Goal: Information Seeking & Learning: Learn about a topic

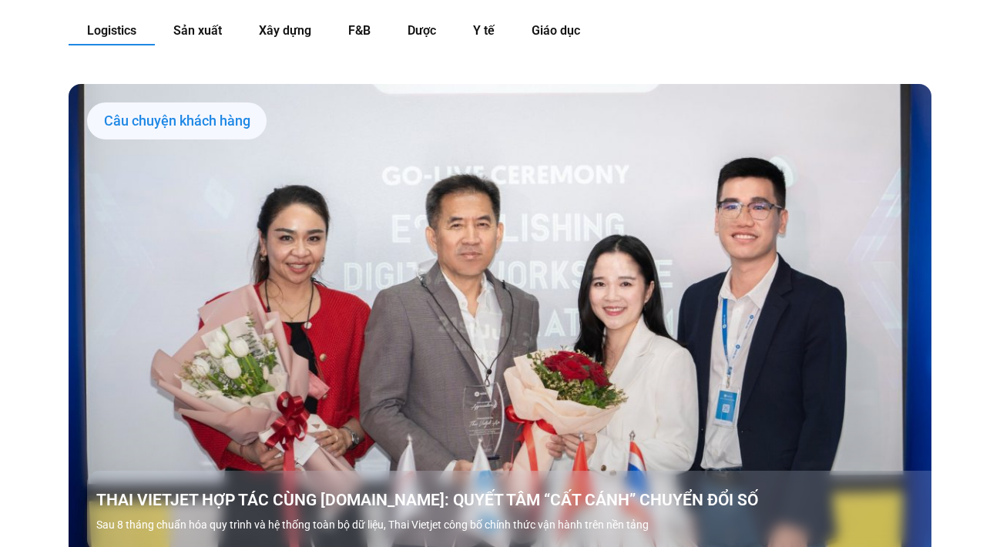
scroll to position [1732, 0]
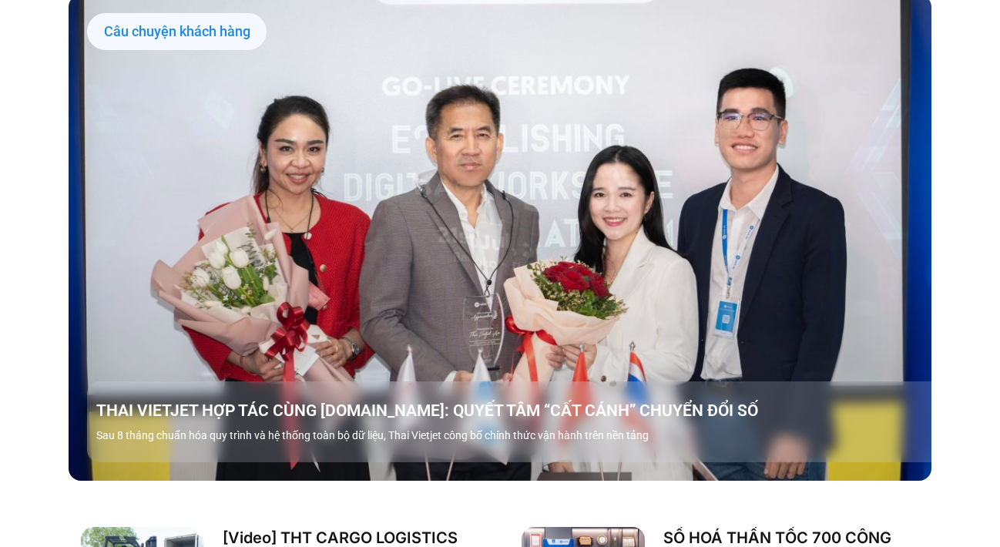
click at [368, 222] on link "Các tab. Mở mục bằng phím Enter hoặc Space, đóng bằng phím Esc và di chuyển bằn…" at bounding box center [500, 237] width 863 height 485
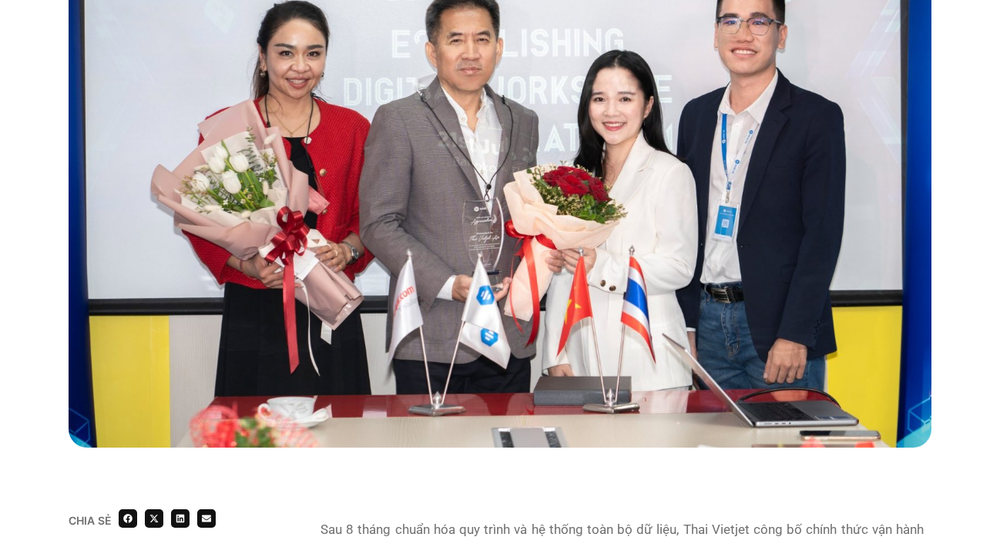
scroll to position [875, 0]
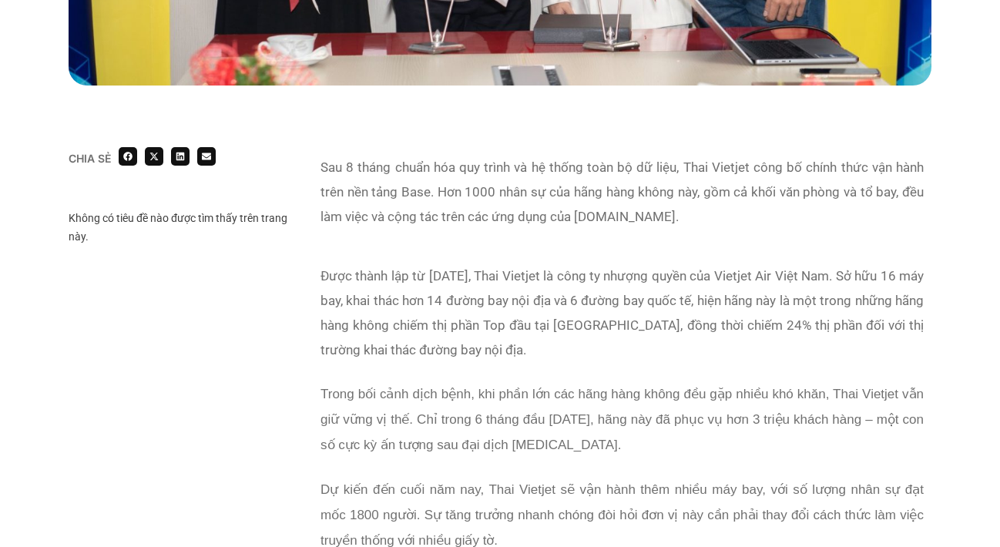
click at [561, 234] on div "Sau 8 tháng chuẩn hóa quy trình và hệ thống toàn bộ dữ liệu, Thai Vietjet công …" at bounding box center [621, 201] width 603 height 93
click at [561, 218] on p "Sau 8 tháng chuẩn hóa quy trình và hệ thống toàn bộ dữ liệu, Thai Vietjet công …" at bounding box center [621, 192] width 603 height 74
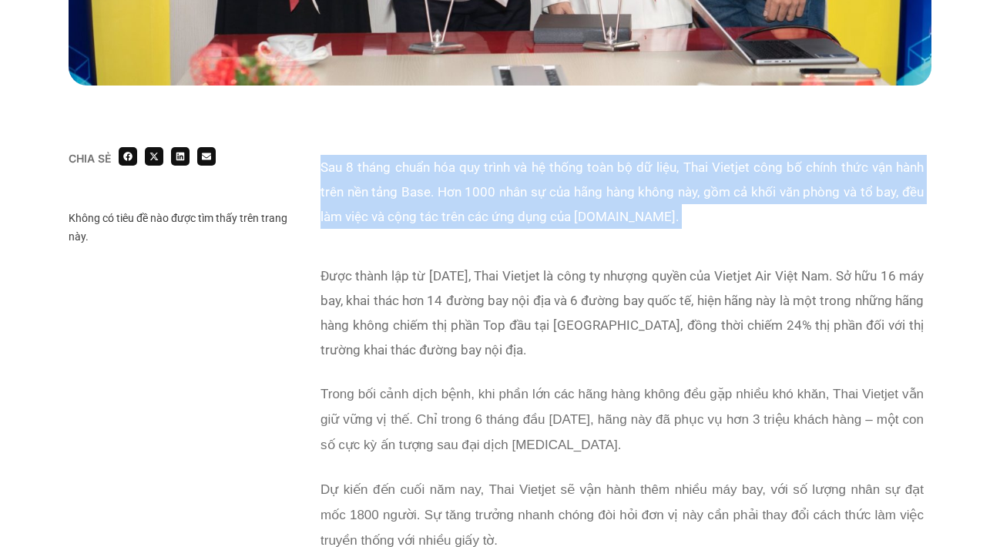
click at [561, 218] on p "Sau 8 tháng chuẩn hóa quy trình và hệ thống toàn bộ dữ liệu, Thai Vietjet công …" at bounding box center [621, 192] width 603 height 74
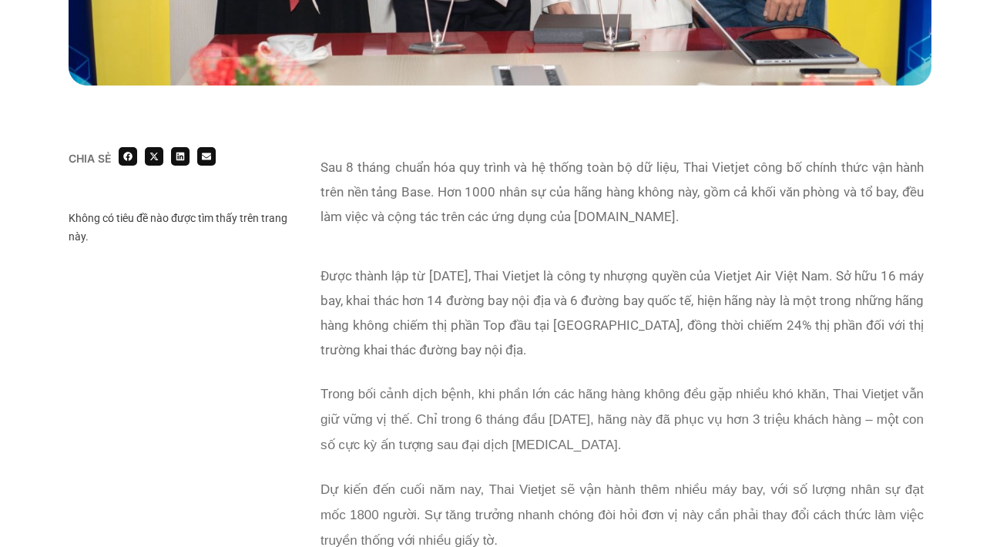
click at [561, 204] on p "Sau 8 tháng chuẩn hóa quy trình và hệ thống toàn bộ dữ liệu, Thai Vietjet công …" at bounding box center [621, 192] width 603 height 74
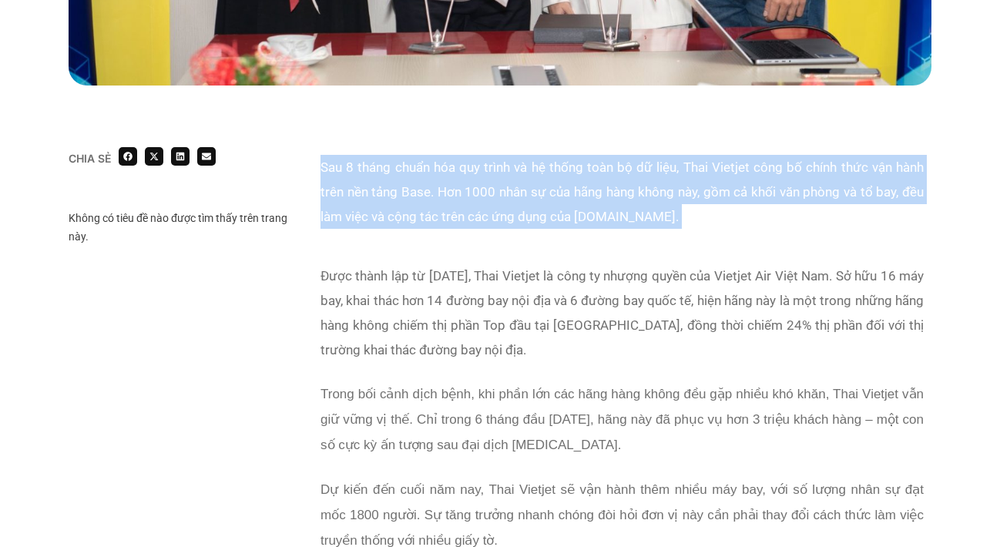
click at [561, 204] on p "Sau 8 tháng chuẩn hóa quy trình và hệ thống toàn bộ dữ liệu, Thai Vietjet công …" at bounding box center [621, 192] width 603 height 74
click at [561, 189] on p "Sau 8 tháng chuẩn hóa quy trình và hệ thống toàn bộ dữ liệu, Thai Vietjet công …" at bounding box center [621, 192] width 603 height 74
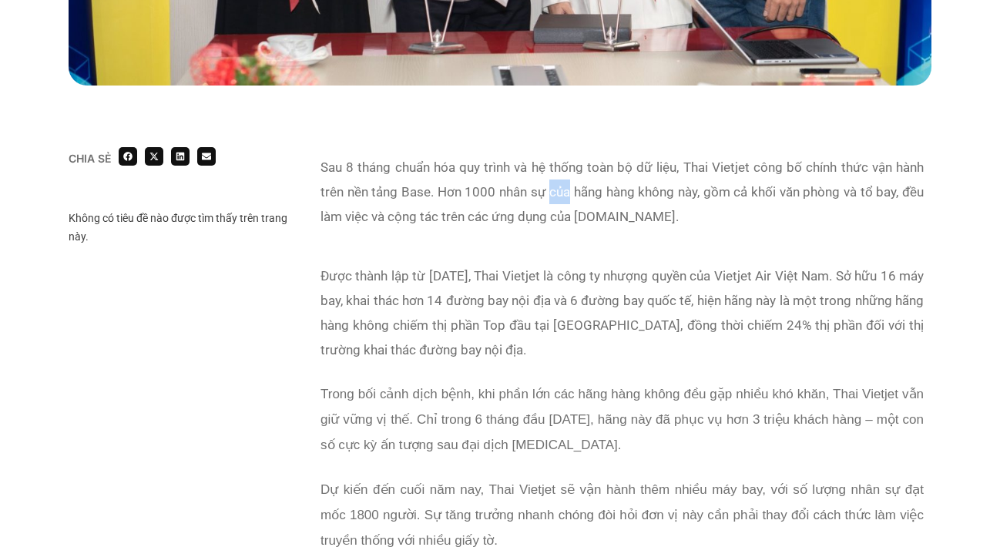
drag, startPoint x: 561, startPoint y: 189, endPoint x: 561, endPoint y: 199, distance: 10.0
click at [561, 199] on p "Sau 8 tháng chuẩn hóa quy trình và hệ thống toàn bộ dữ liệu, Thai Vietjet công …" at bounding box center [621, 192] width 603 height 74
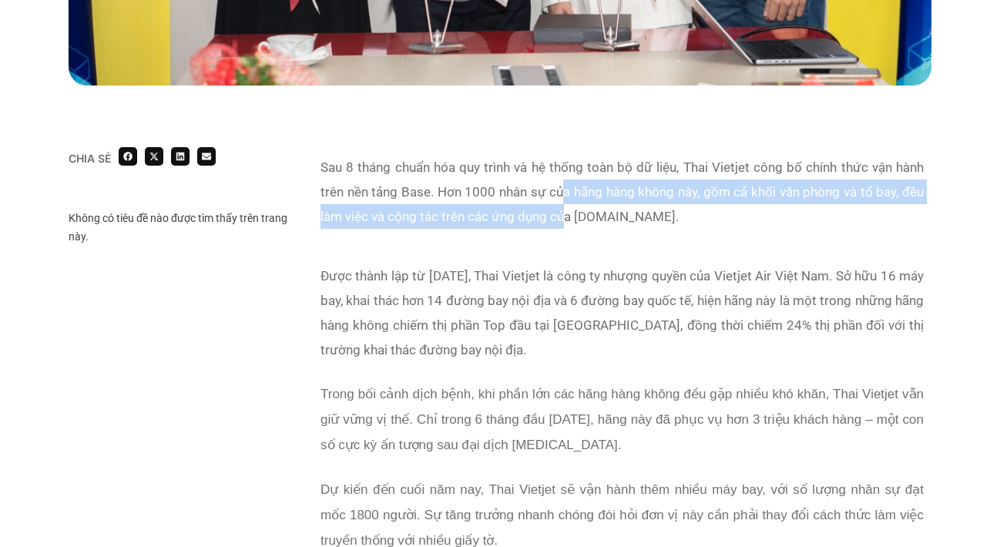
drag, startPoint x: 561, startPoint y: 197, endPoint x: 561, endPoint y: 217, distance: 20.0
click at [561, 217] on p "Sau 8 tháng chuẩn hóa quy trình và hệ thống toàn bộ dữ liệu, Thai Vietjet công …" at bounding box center [621, 192] width 603 height 74
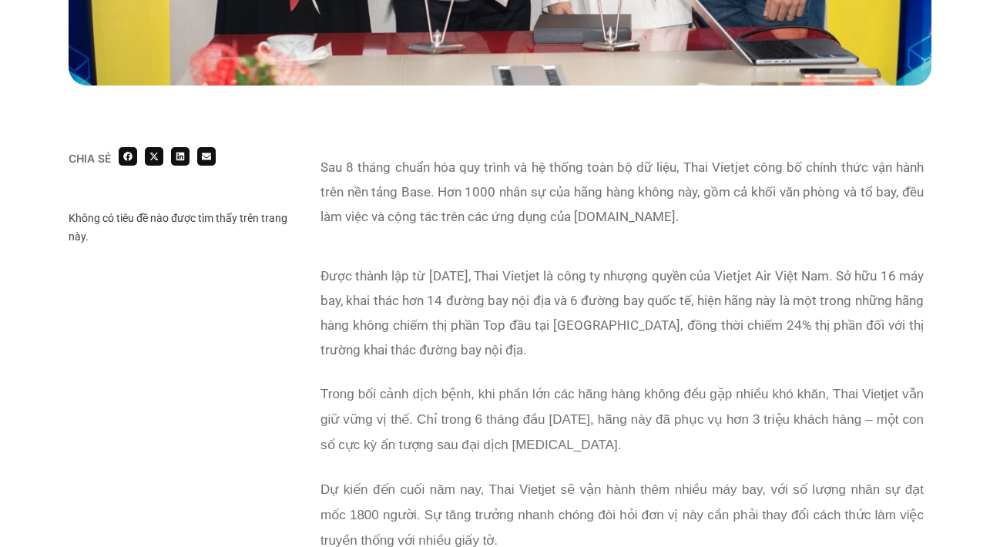
click at [504, 327] on p "Được thành lập từ năm 2013, Thai Vietjet là công ty nhượng quyền của Vietjet Ai…" at bounding box center [621, 312] width 603 height 99
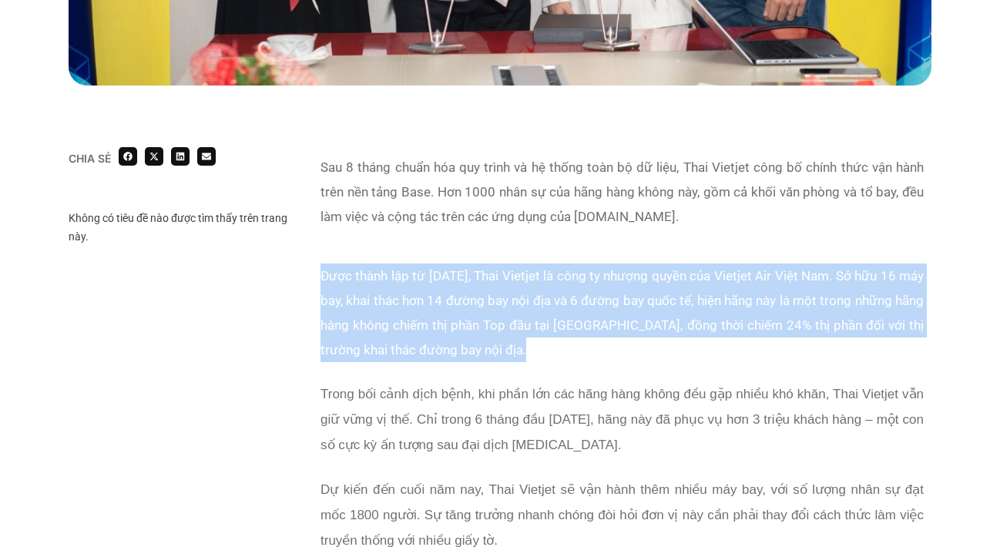
click at [504, 327] on p "Được thành lập từ năm 2013, Thai Vietjet là công ty nhượng quyền của Vietjet Ai…" at bounding box center [621, 312] width 603 height 99
click at [511, 293] on p "Được thành lập từ năm 2013, Thai Vietjet là công ty nhượng quyền của Vietjet Ai…" at bounding box center [621, 312] width 603 height 99
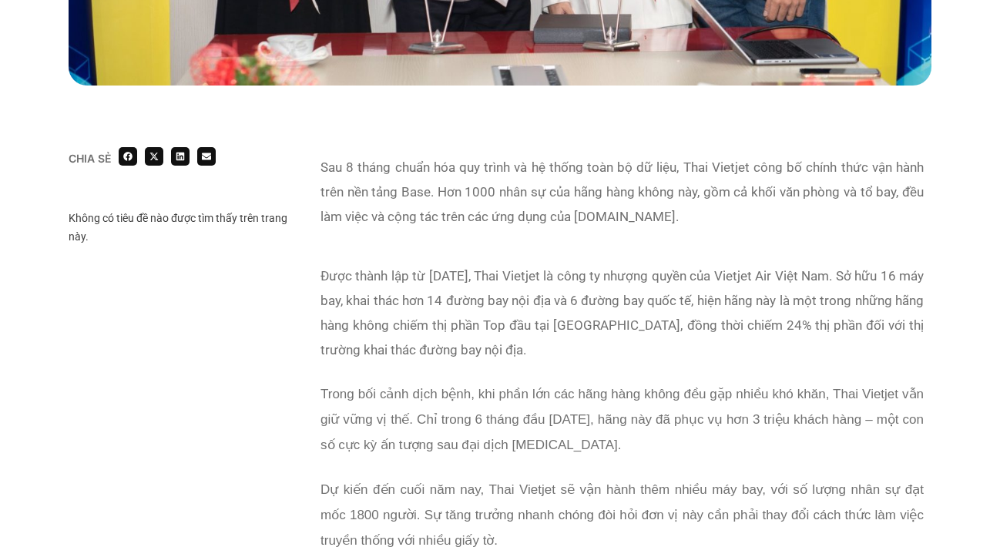
drag, startPoint x: 511, startPoint y: 292, endPoint x: 511, endPoint y: 318, distance: 26.2
click at [511, 316] on p "Được thành lập từ năm 2013, Thai Vietjet là công ty nhượng quyền của Vietjet Ai…" at bounding box center [621, 312] width 603 height 99
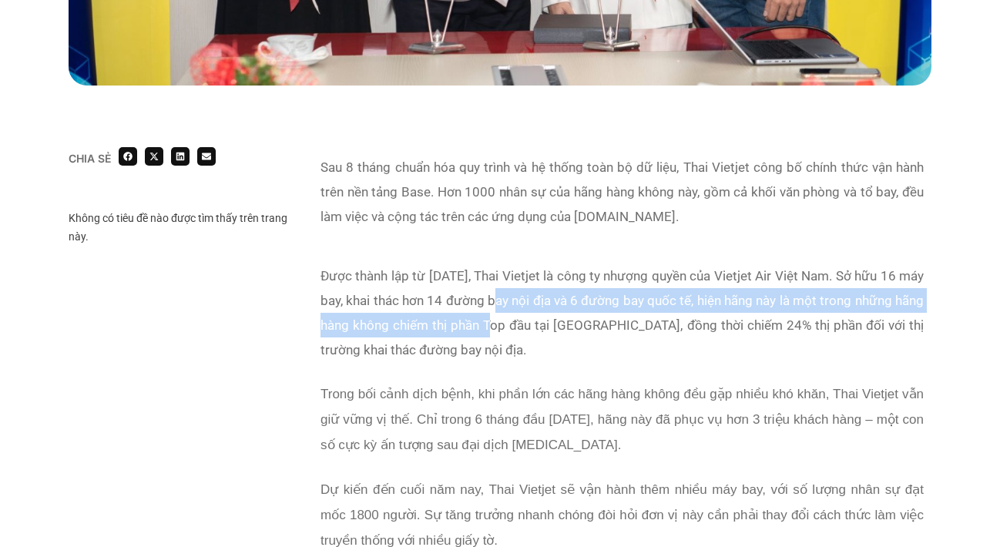
click at [511, 318] on p "Được thành lập từ năm 2013, Thai Vietjet là công ty nhượng quyền của Vietjet Ai…" at bounding box center [621, 312] width 603 height 99
drag, startPoint x: 511, startPoint y: 294, endPoint x: 511, endPoint y: 327, distance: 32.3
click at [511, 327] on p "Được thành lập từ năm 2013, Thai Vietjet là công ty nhượng quyền của Vietjet Ai…" at bounding box center [621, 312] width 603 height 99
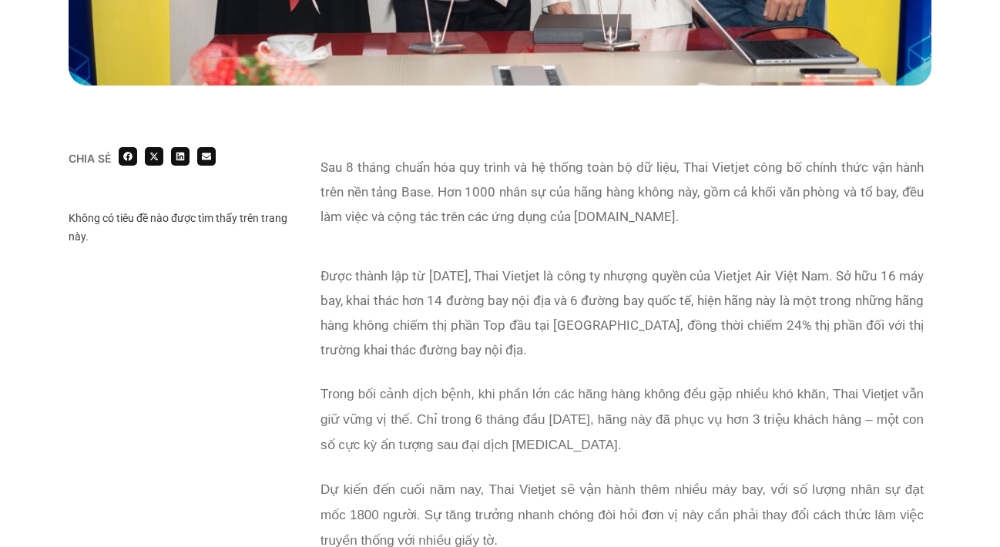
drag, startPoint x: 511, startPoint y: 313, endPoint x: 511, endPoint y: 337, distance: 23.1
click at [511, 336] on p "Được thành lập từ năm 2013, Thai Vietjet là công ty nhượng quyền của Vietjet Ai…" at bounding box center [621, 312] width 603 height 99
click at [511, 337] on p "Được thành lập từ năm 2013, Thai Vietjet là công ty nhượng quyền của Vietjet Ai…" at bounding box center [621, 312] width 603 height 99
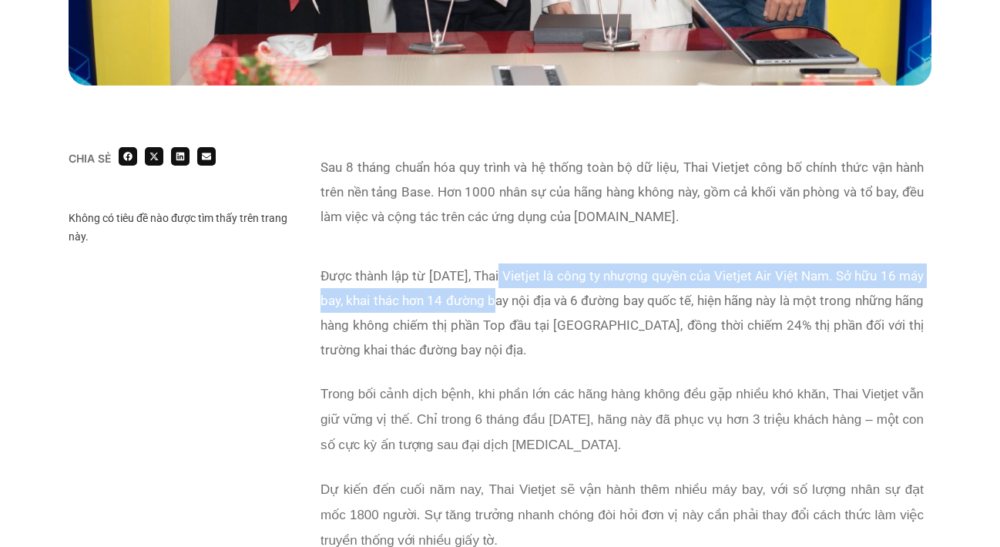
drag, startPoint x: 511, startPoint y: 285, endPoint x: 511, endPoint y: 326, distance: 40.8
click at [511, 325] on p "Được thành lập từ năm 2013, Thai Vietjet là công ty nhượng quyền của Vietjet Ai…" at bounding box center [621, 312] width 603 height 99
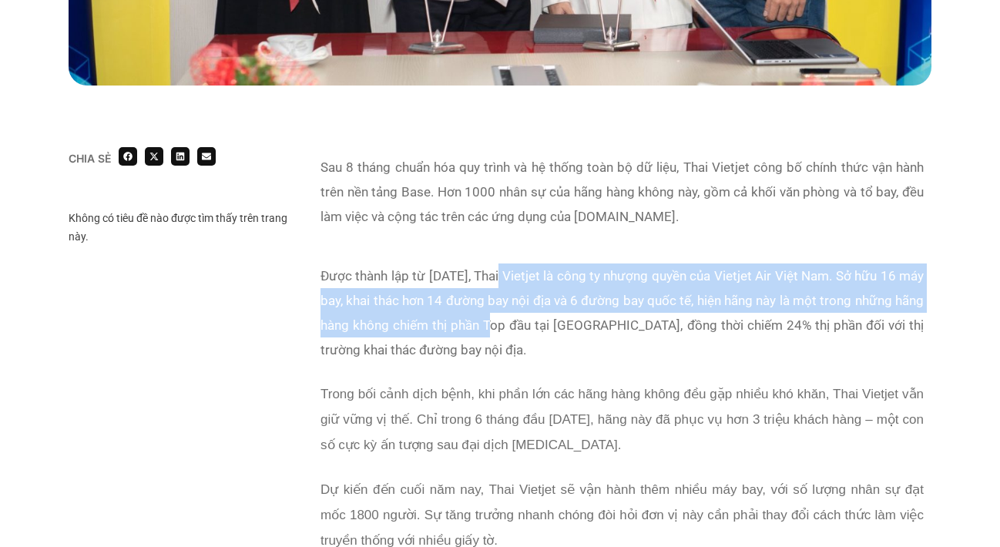
click at [511, 326] on p "Được thành lập từ năm 2013, Thai Vietjet là công ty nhượng quyền của Vietjet Ai…" at bounding box center [621, 312] width 603 height 99
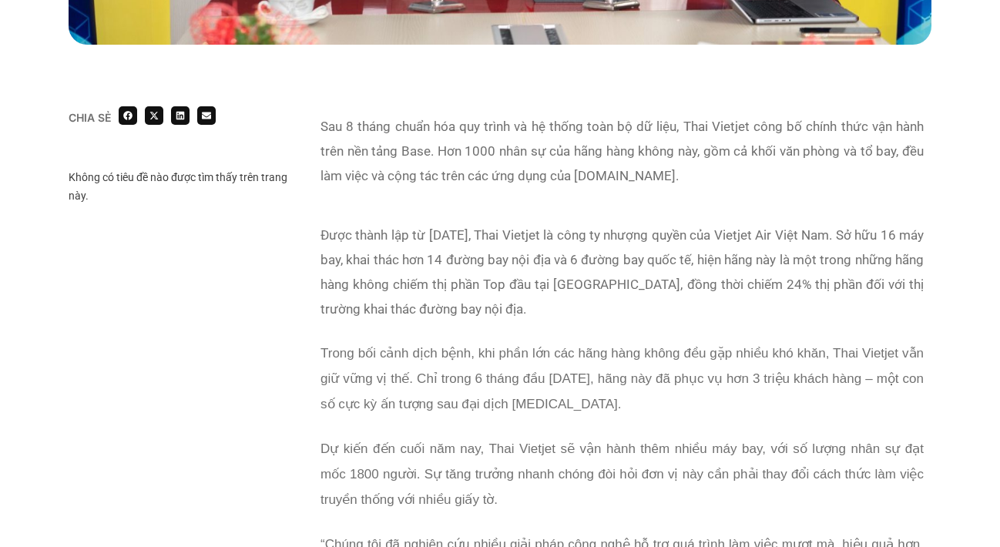
scroll to position [960, 0]
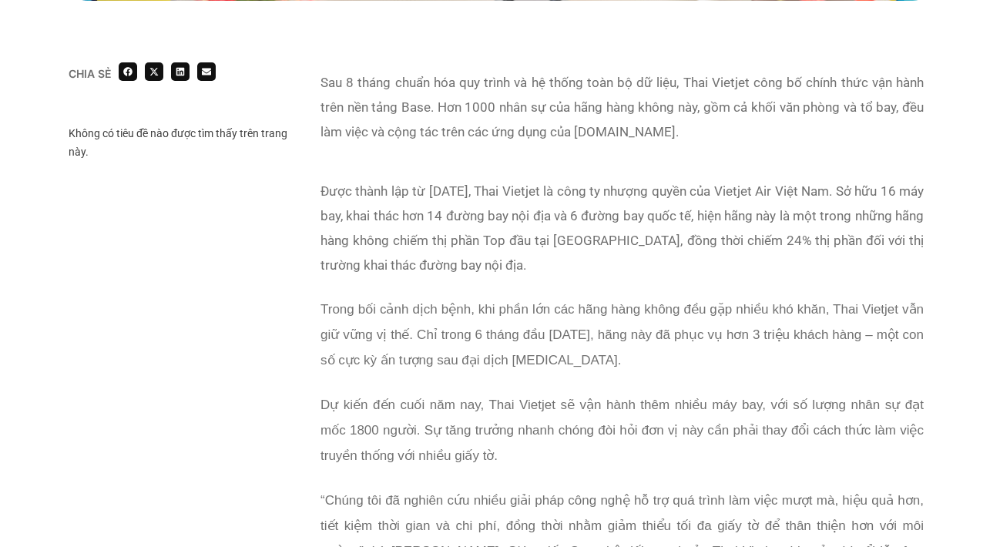
click at [492, 309] on span "Trong bối cảnh dịch bệnh, khi phần lớn các hãng hàng không đều gặp nhiều khó kh…" at bounding box center [621, 334] width 603 height 65
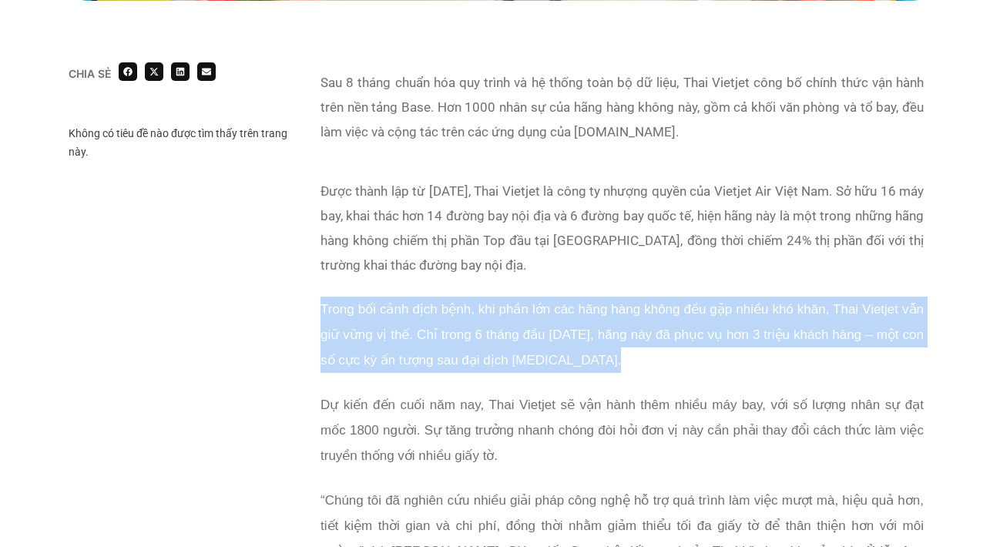
click at [492, 309] on span "Trong bối cảnh dịch bệnh, khi phần lớn các hãng hàng không đều gặp nhiều khó kh…" at bounding box center [621, 334] width 603 height 65
click at [491, 325] on p "Trong bối cảnh dịch bệnh, khi phần lớn các hãng hàng không đều gặp nhiều khó kh…" at bounding box center [621, 335] width 603 height 76
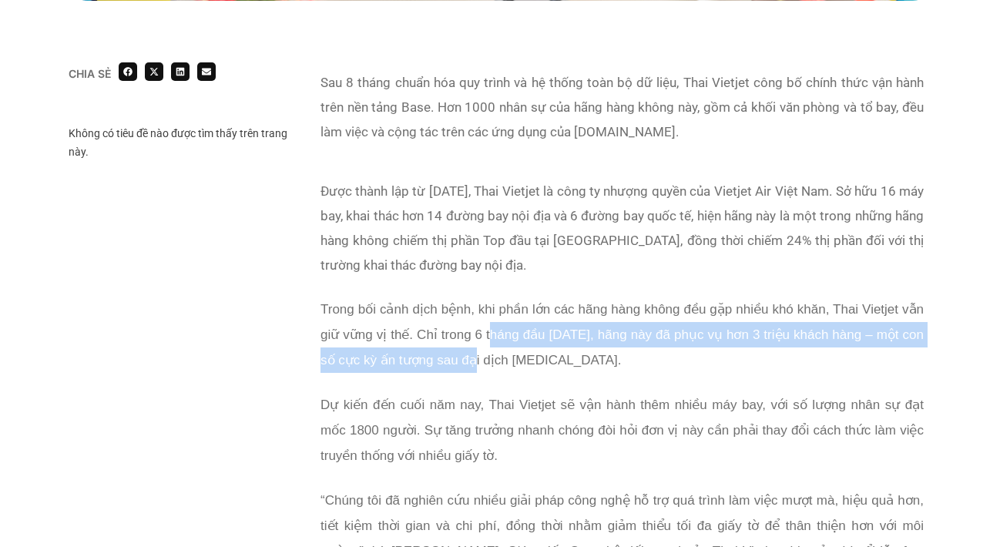
drag, startPoint x: 491, startPoint y: 336, endPoint x: 491, endPoint y: 353, distance: 16.9
click at [491, 353] on span "Trong bối cảnh dịch bệnh, khi phần lớn các hãng hàng không đều gặp nhiều khó kh…" at bounding box center [621, 334] width 603 height 65
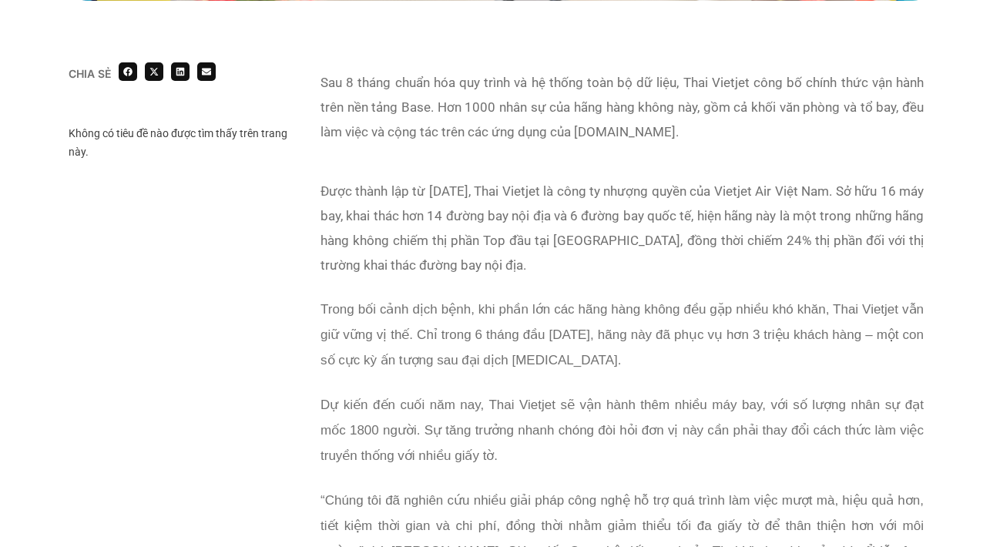
drag, startPoint x: 491, startPoint y: 332, endPoint x: 491, endPoint y: 357, distance: 25.4
click at [491, 357] on span "Trong bối cảnh dịch bệnh, khi phần lớn các hãng hàng không đều gặp nhiều khó kh…" at bounding box center [621, 334] width 603 height 65
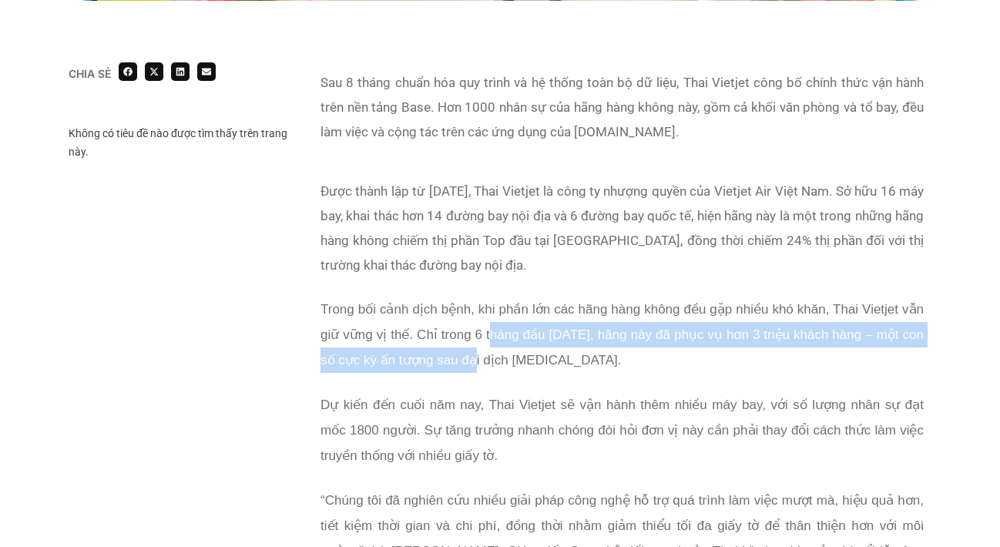
click at [491, 357] on span "Trong bối cảnh dịch bệnh, khi phần lớn các hãng hàng không đều gặp nhiều khó kh…" at bounding box center [621, 334] width 603 height 65
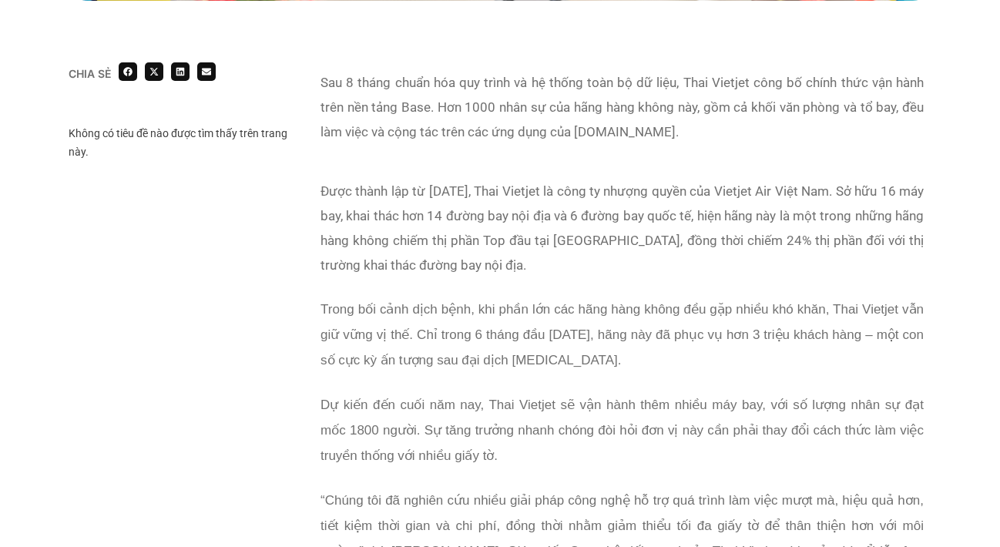
drag, startPoint x: 491, startPoint y: 344, endPoint x: 491, endPoint y: 354, distance: 10.0
click at [491, 354] on p "Trong bối cảnh dịch bệnh, khi phần lớn các hãng hàng không đều gặp nhiều khó kh…" at bounding box center [621, 335] width 603 height 76
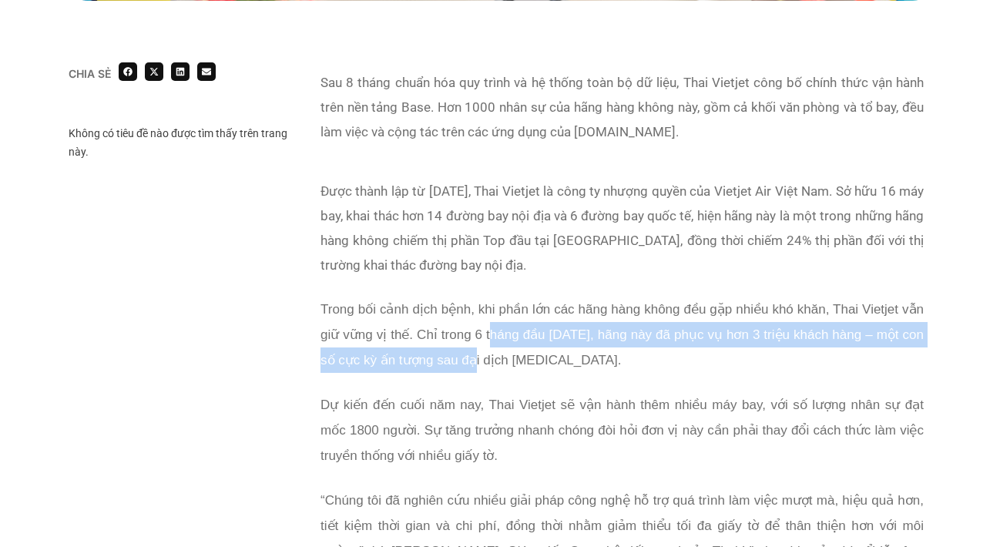
click at [491, 354] on span "Trong bối cảnh dịch bệnh, khi phần lớn các hãng hàng không đều gặp nhiều khó kh…" at bounding box center [621, 334] width 603 height 65
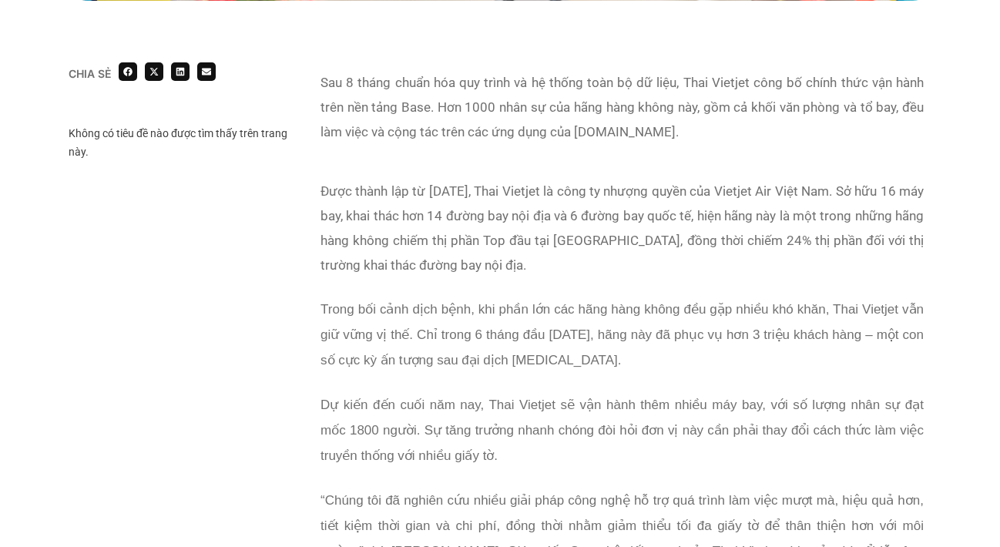
drag, startPoint x: 491, startPoint y: 337, endPoint x: 491, endPoint y: 350, distance: 13.1
click at [491, 350] on p "Trong bối cảnh dịch bệnh, khi phần lớn các hãng hàng không đều gặp nhiều khó kh…" at bounding box center [621, 335] width 603 height 76
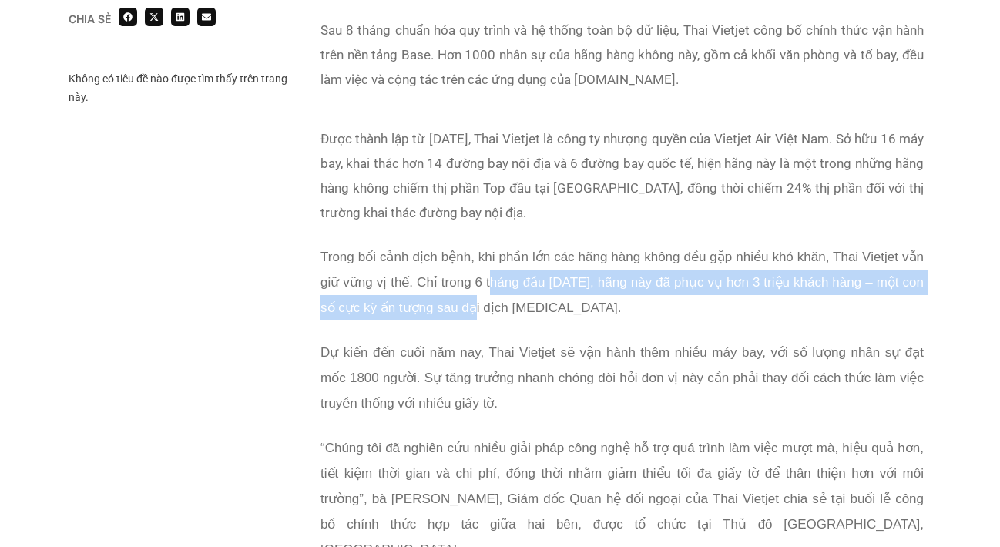
scroll to position [1014, 0]
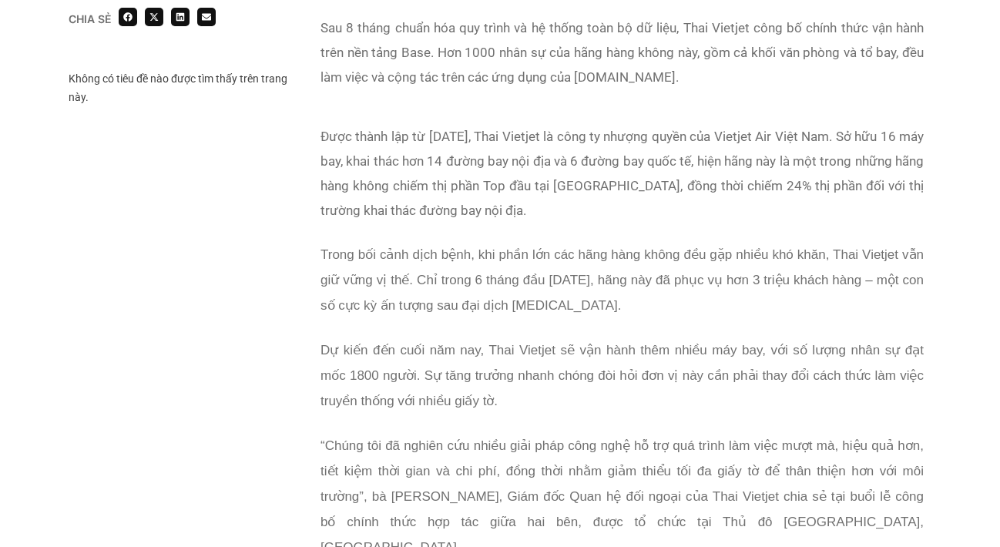
click at [485, 339] on p "Dự kiến đến cuối năm nay, Thai Vietjet sẽ vận hành thêm nhiều máy bay, với số l…" at bounding box center [621, 375] width 603 height 76
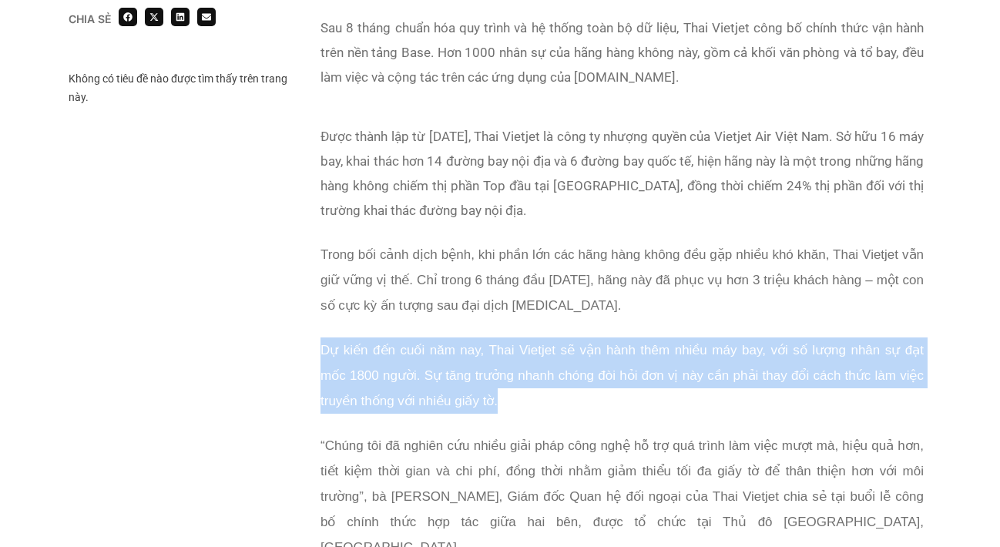
click at [485, 339] on p "Dự kiến đến cuối năm nay, Thai Vietjet sẽ vận hành thêm nhiều máy bay, với số l…" at bounding box center [621, 375] width 603 height 76
click at [471, 365] on p "Dự kiến đến cuối năm nay, Thai Vietjet sẽ vận hành thêm nhiều máy bay, với số l…" at bounding box center [621, 375] width 603 height 76
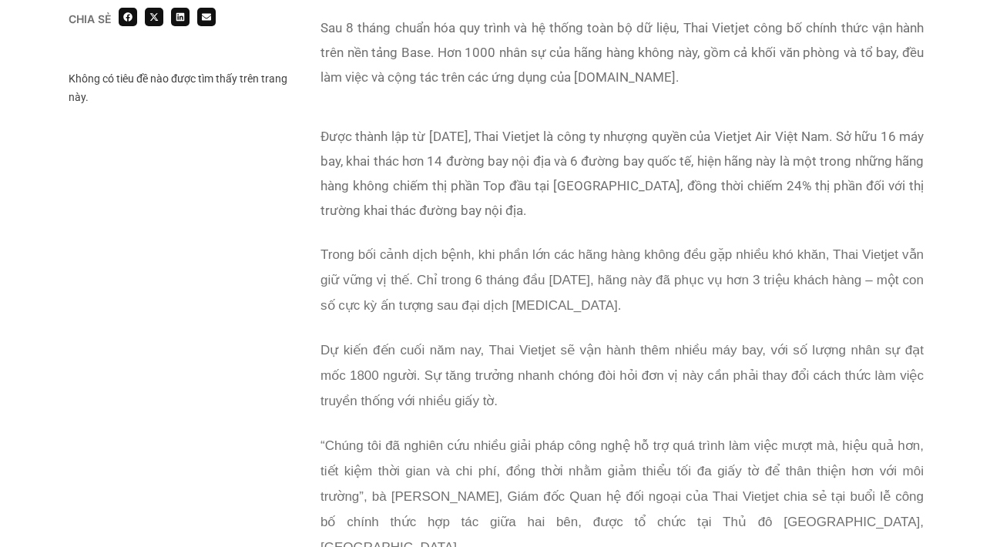
drag, startPoint x: 471, startPoint y: 351, endPoint x: 471, endPoint y: 367, distance: 16.2
click at [471, 367] on span "Dự kiến đến cuối năm nay, Thai Vietjet sẽ vận hành thêm nhiều máy bay, với số l…" at bounding box center [621, 375] width 603 height 65
drag, startPoint x: 471, startPoint y: 360, endPoint x: 471, endPoint y: 377, distance: 16.9
click at [471, 374] on p "Dự kiến đến cuối năm nay, Thai Vietjet sẽ vận hành thêm nhiều máy bay, với số l…" at bounding box center [621, 375] width 603 height 76
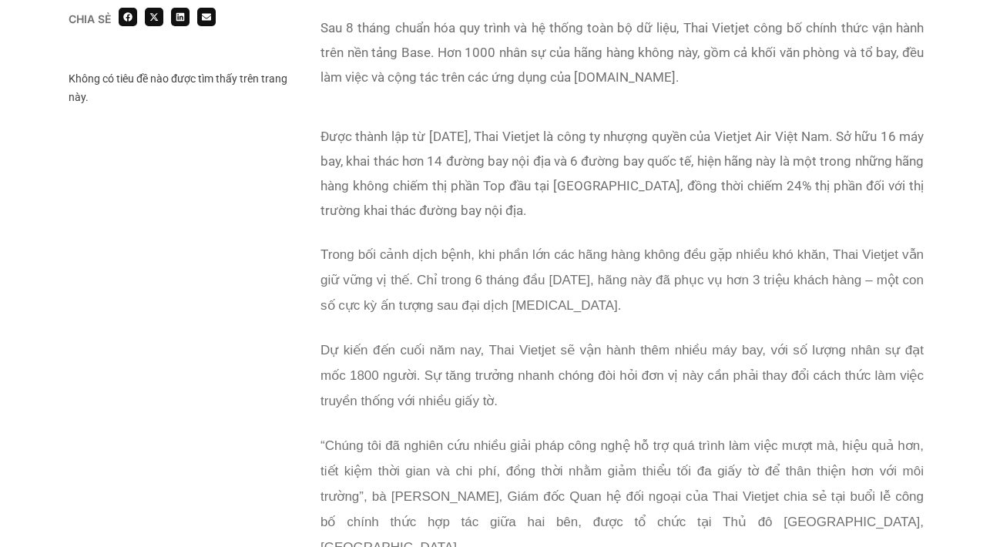
click at [471, 377] on span "Dự kiến đến cuối năm nay, Thai Vietjet sẽ vận hành thêm nhiều máy bay, với số l…" at bounding box center [621, 375] width 603 height 65
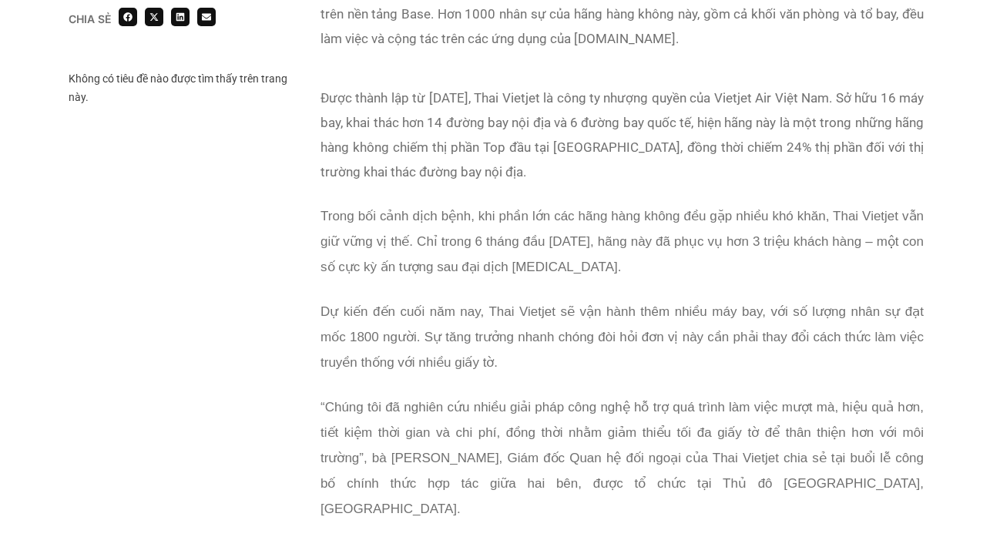
scroll to position [1068, 0]
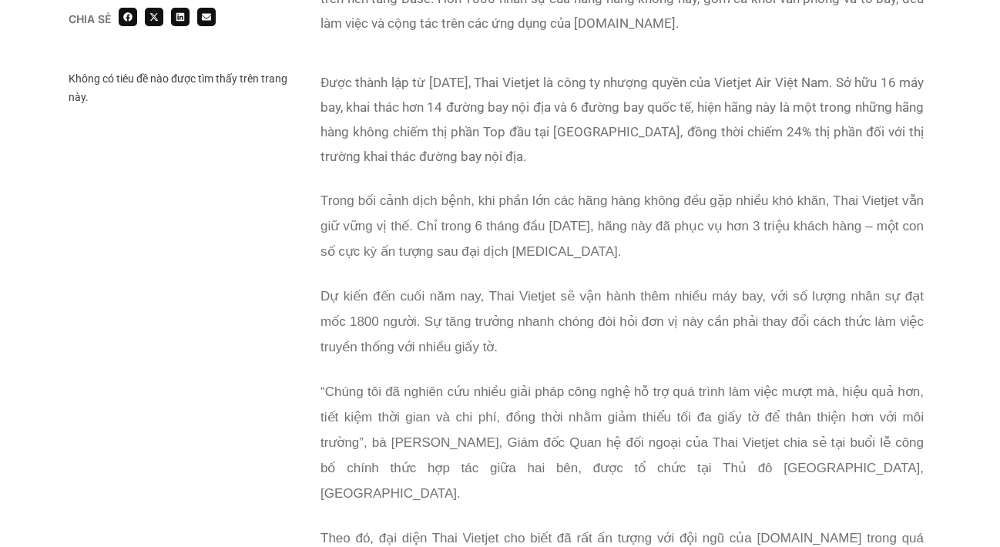
drag, startPoint x: 470, startPoint y: 296, endPoint x: 470, endPoint y: 311, distance: 15.4
click at [470, 311] on p "Dự kiến đến cuối năm nay, Thai Vietjet sẽ vận hành thêm nhiều máy bay, với số l…" at bounding box center [621, 321] width 603 height 76
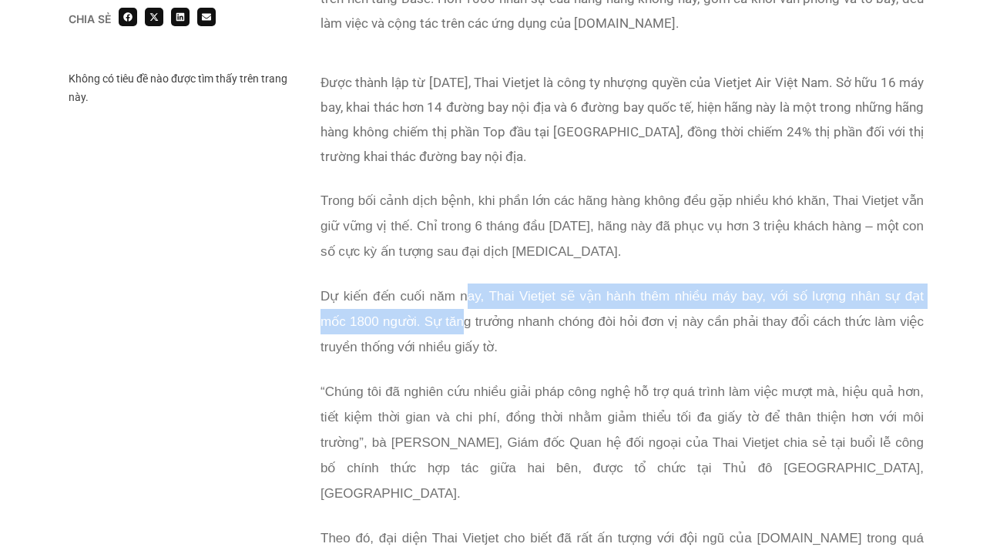
click at [470, 311] on p "Dự kiến đến cuối năm nay, Thai Vietjet sẽ vận hành thêm nhiều máy bay, với số l…" at bounding box center [621, 321] width 603 height 76
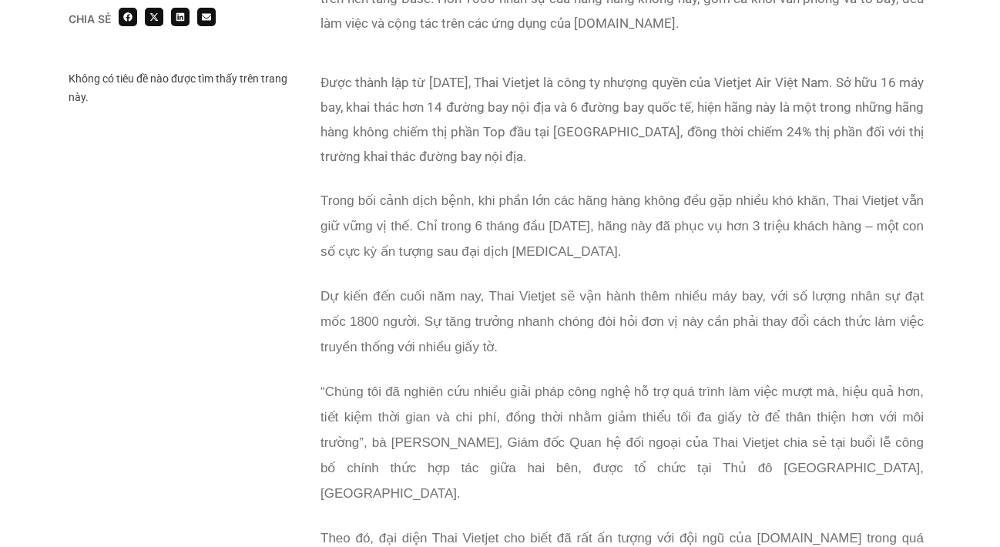
drag, startPoint x: 462, startPoint y: 323, endPoint x: 462, endPoint y: 332, distance: 9.2
click at [462, 332] on p "Dự kiến đến cuối năm nay, Thai Vietjet sẽ vận hành thêm nhiều máy bay, với số l…" at bounding box center [621, 321] width 603 height 76
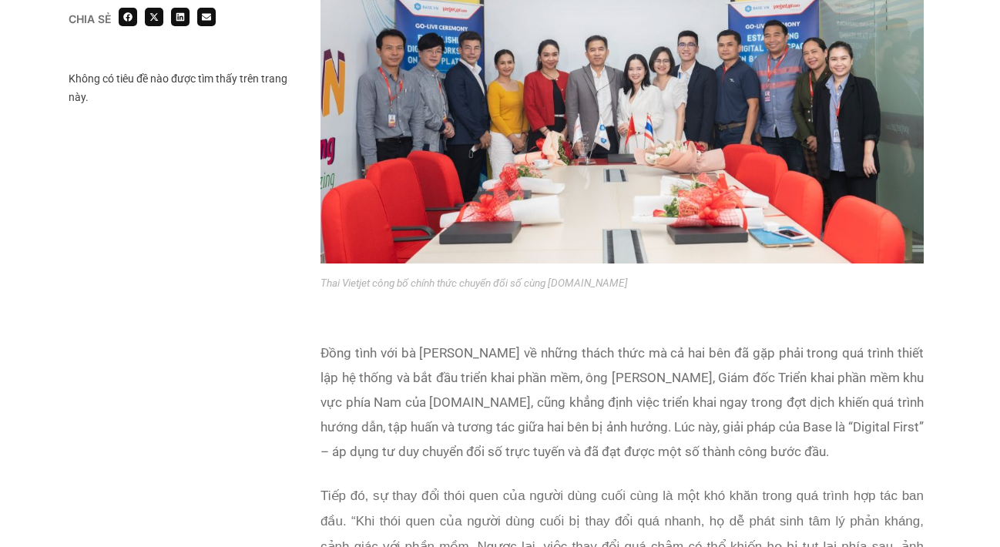
scroll to position [1976, 0]
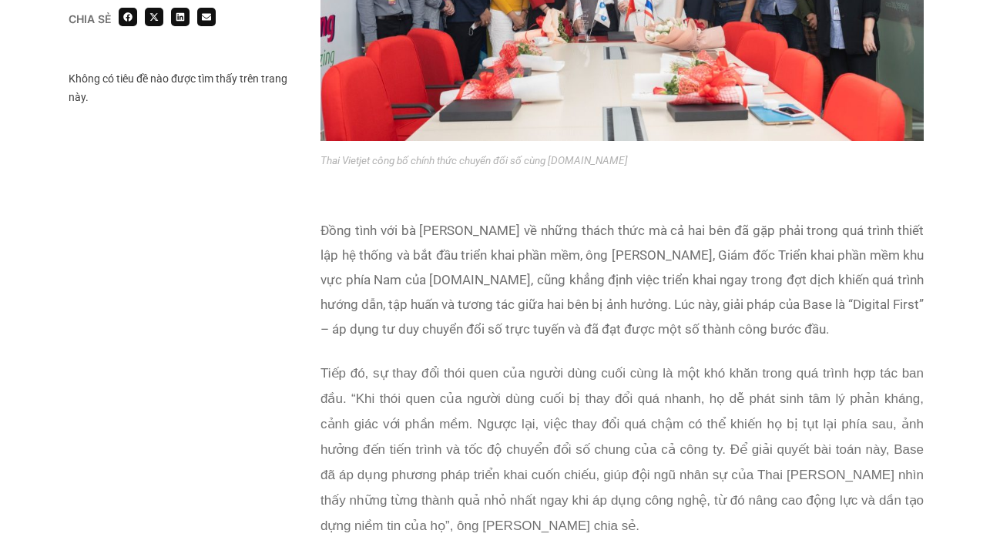
click at [477, 218] on p "Đồng tình với bà Sayada Benjakul về những thách thức mà cả hai bên đã gặp phải …" at bounding box center [621, 279] width 603 height 123
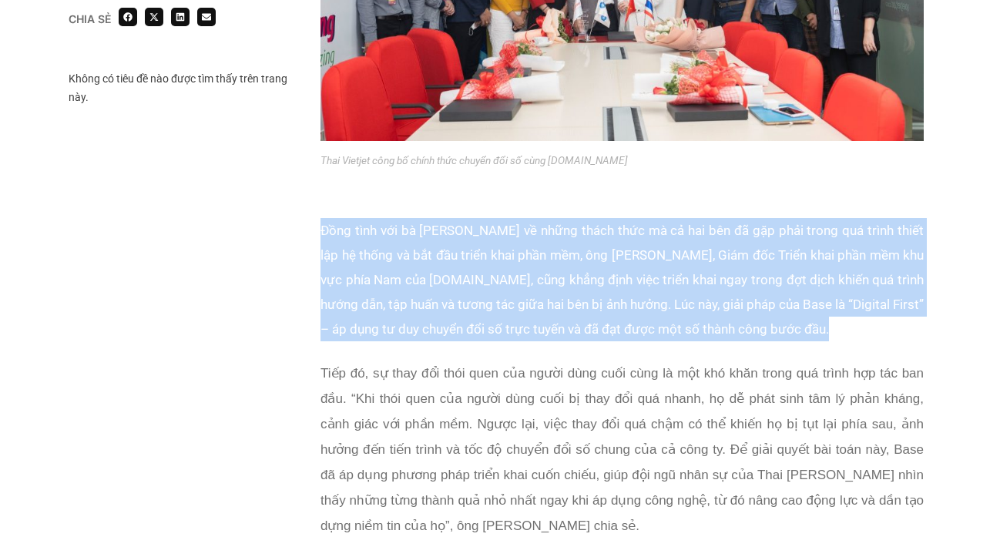
click at [477, 218] on p "Đồng tình với bà Sayada Benjakul về những thách thức mà cả hai bên đã gặp phải …" at bounding box center [621, 279] width 603 height 123
click at [458, 248] on p "Đồng tình với bà Sayada Benjakul về những thách thức mà cả hai bên đã gặp phải …" at bounding box center [621, 279] width 603 height 123
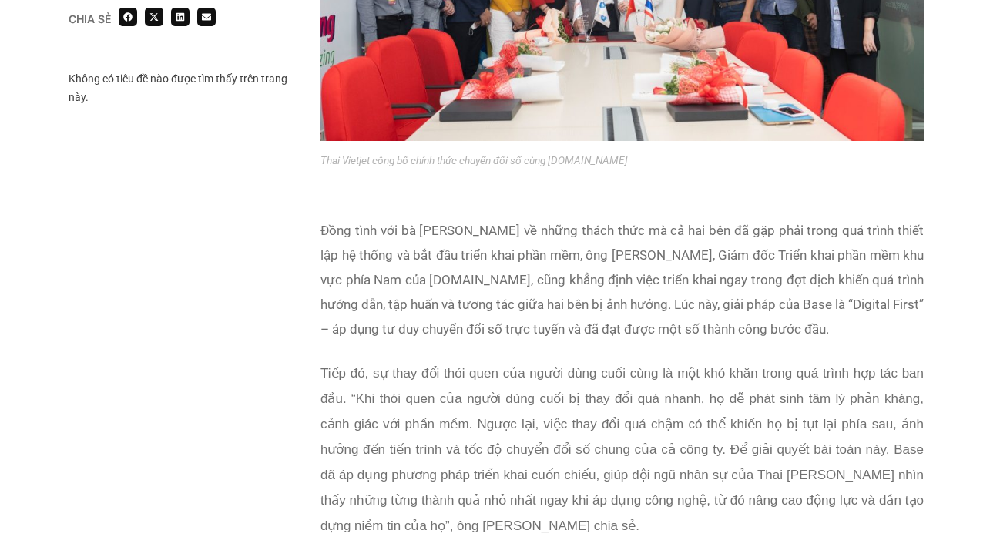
scroll to position [2007, 0]
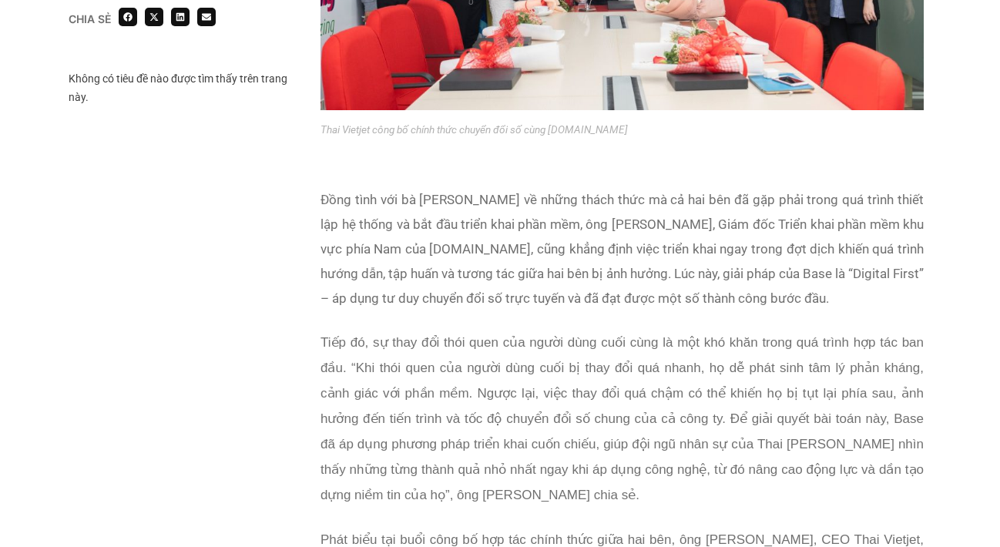
click at [460, 381] on span "Tiếp đó, sự thay đổi thói quen của người dùng cuối cùng là một khó khăn trong q…" at bounding box center [621, 418] width 603 height 167
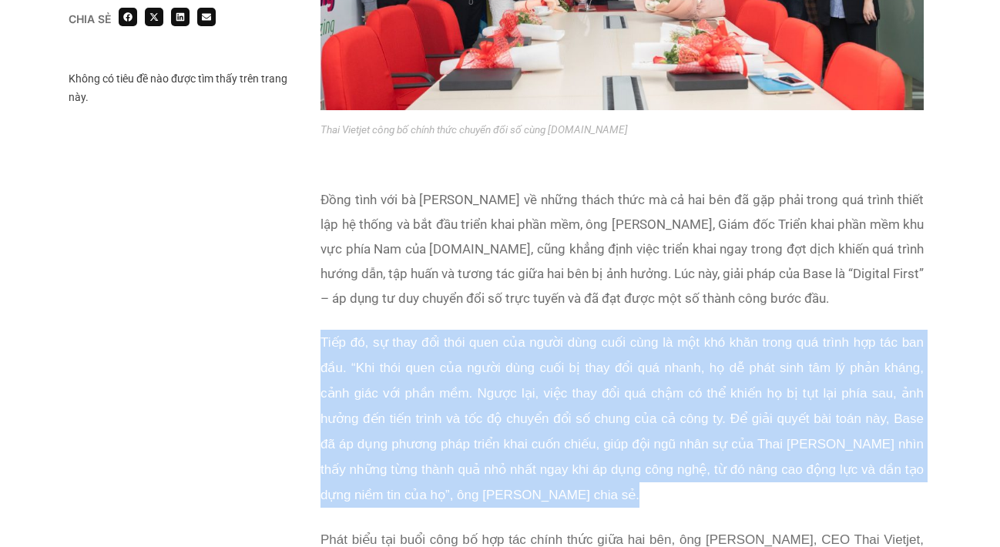
click at [460, 381] on span "Tiếp đó, sự thay đổi thói quen của người dùng cuối cùng là một khó khăn trong q…" at bounding box center [621, 418] width 603 height 167
click at [452, 388] on span "Tiếp đó, sự thay đổi thói quen của người dùng cuối cùng là một khó khăn trong q…" at bounding box center [621, 418] width 603 height 167
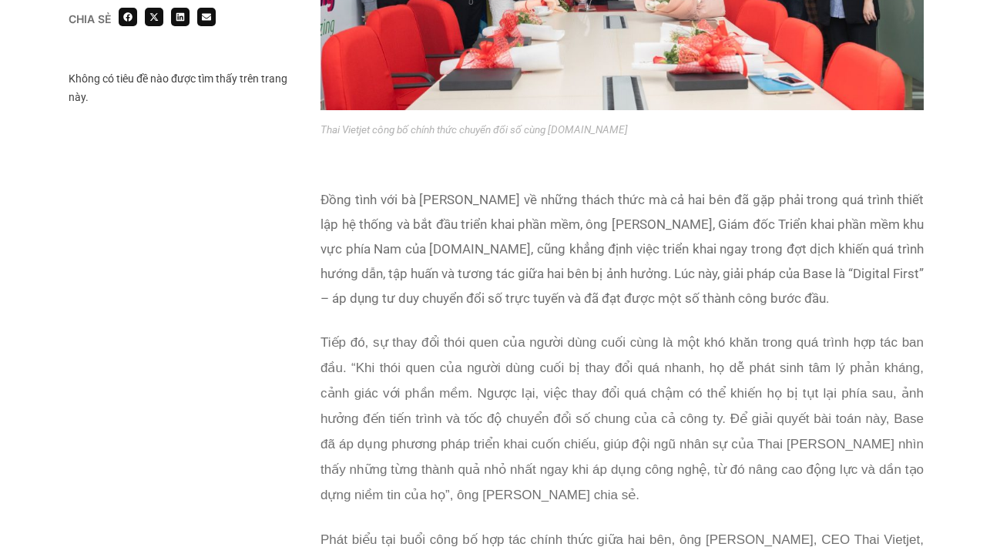
drag, startPoint x: 452, startPoint y: 366, endPoint x: 452, endPoint y: 393, distance: 27.0
click at [452, 392] on p "Tiếp đó, sự thay đổi thói quen của người dùng cuối cùng là một khó khăn trong q…" at bounding box center [621, 419] width 603 height 178
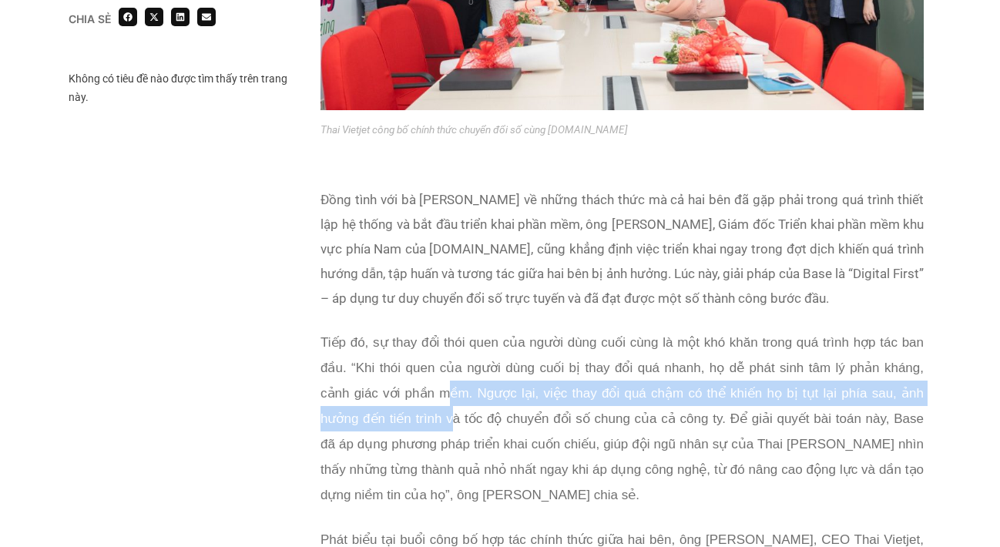
click at [452, 393] on p "Tiếp đó, sự thay đổi thói quen của người dùng cuối cùng là một khó khăn trong q…" at bounding box center [621, 419] width 603 height 178
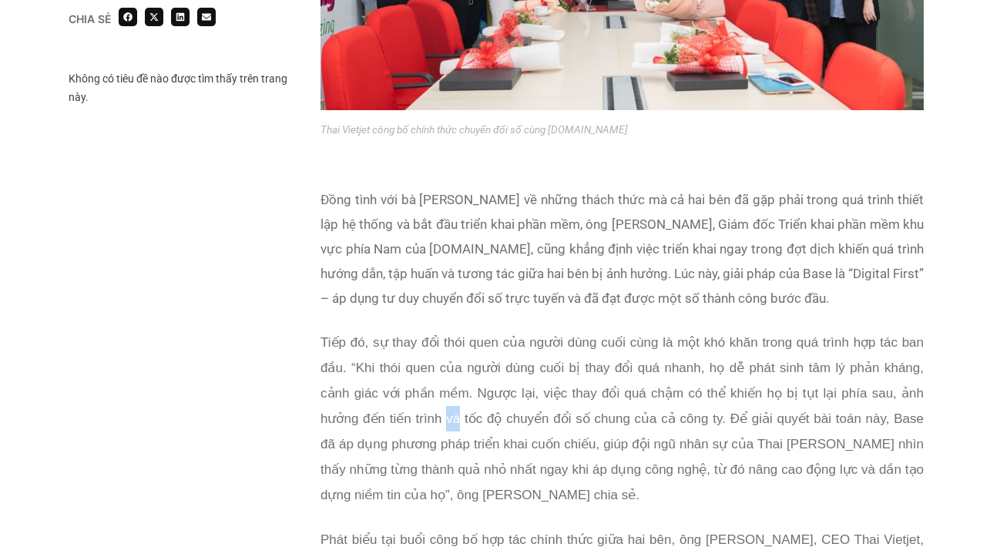
click at [452, 393] on p "Tiếp đó, sự thay đổi thói quen của người dùng cuối cùng là một khó khăn trong q…" at bounding box center [621, 419] width 603 height 178
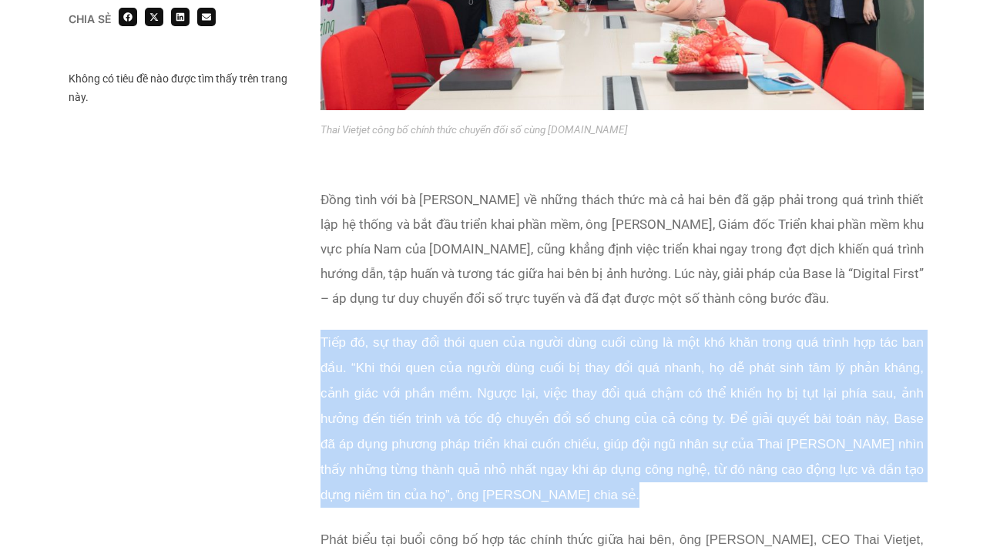
click at [452, 393] on p "Tiếp đó, sự thay đổi thói quen của người dùng cuối cùng là một khó khăn trong q…" at bounding box center [621, 419] width 603 height 178
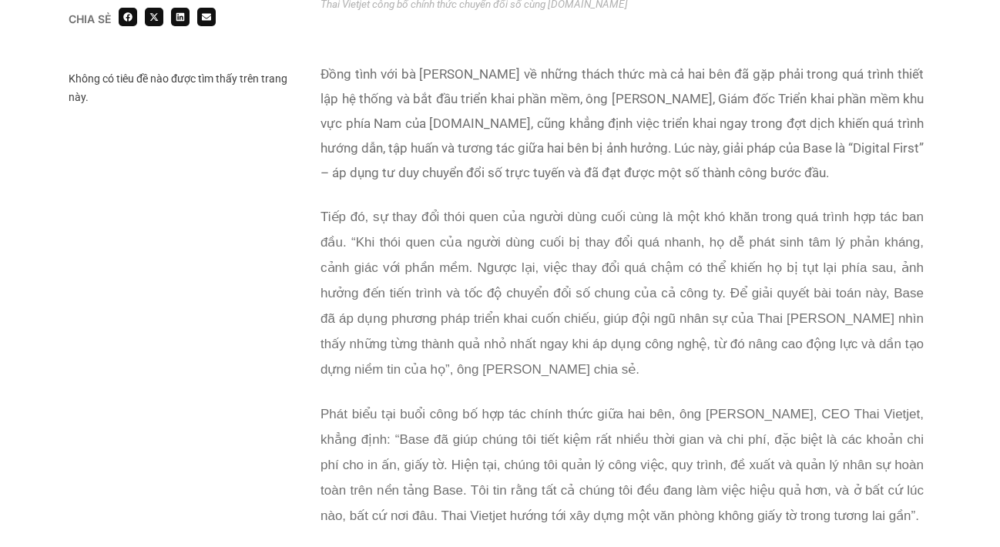
scroll to position [2164, 0]
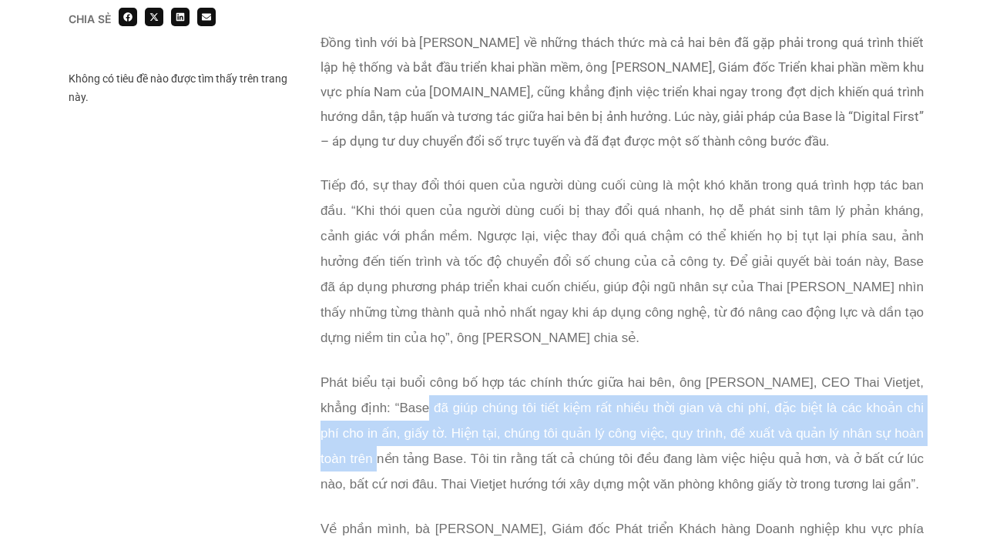
drag, startPoint x: 437, startPoint y: 367, endPoint x: 437, endPoint y: 411, distance: 44.7
click at [437, 411] on p "Phát biểu tại buổi công bố hợp tác chính thức giữa hai bên, ông Woranate Laprab…" at bounding box center [621, 433] width 603 height 127
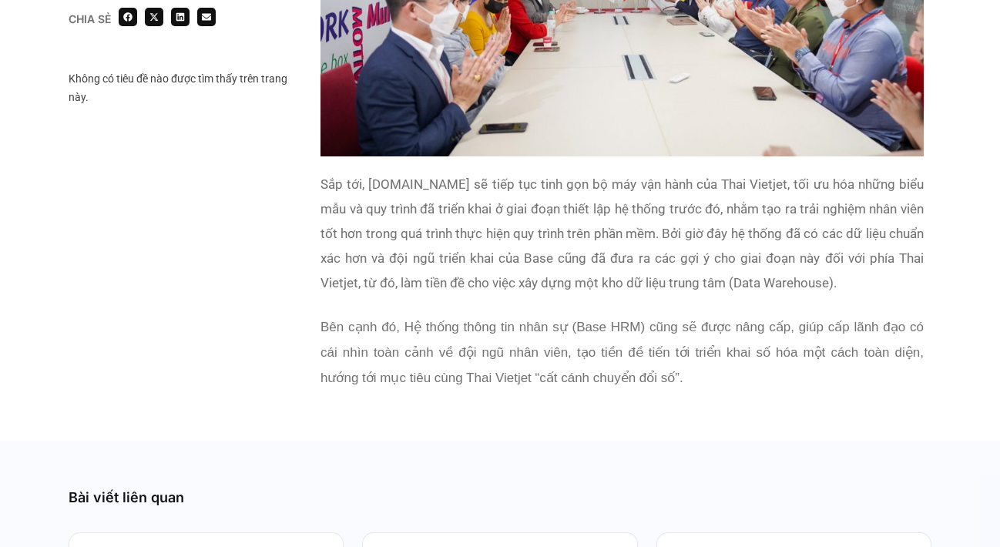
scroll to position [3049, 0]
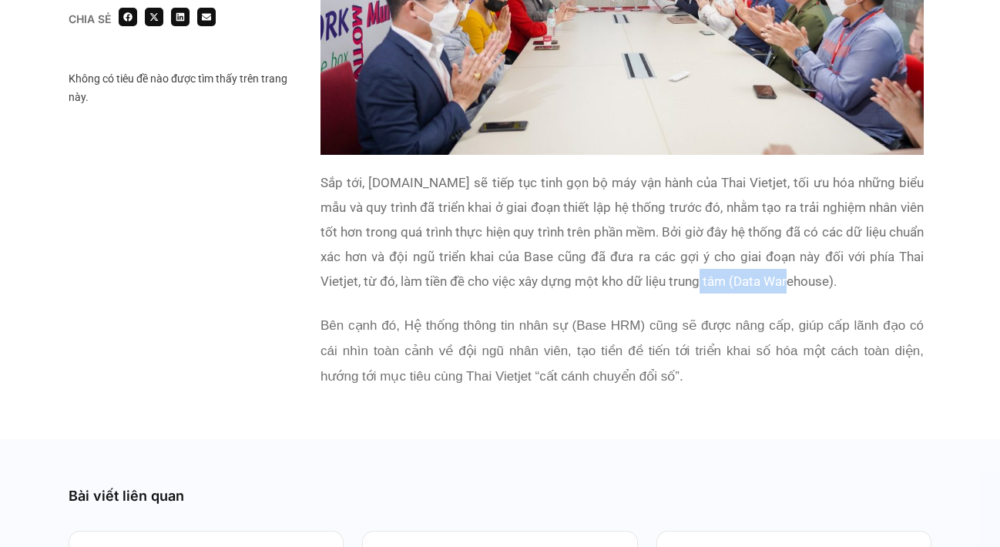
drag, startPoint x: 691, startPoint y: 267, endPoint x: 786, endPoint y: 262, distance: 94.9
click at [786, 262] on p "Sắp tới, Base.vn sẽ tiếp tục tinh gọn bộ máy vận hành của Thai Vietjet, tối ưu …" at bounding box center [621, 231] width 603 height 123
copy p "Data Warehouse"
